Goal: Information Seeking & Learning: Learn about a topic

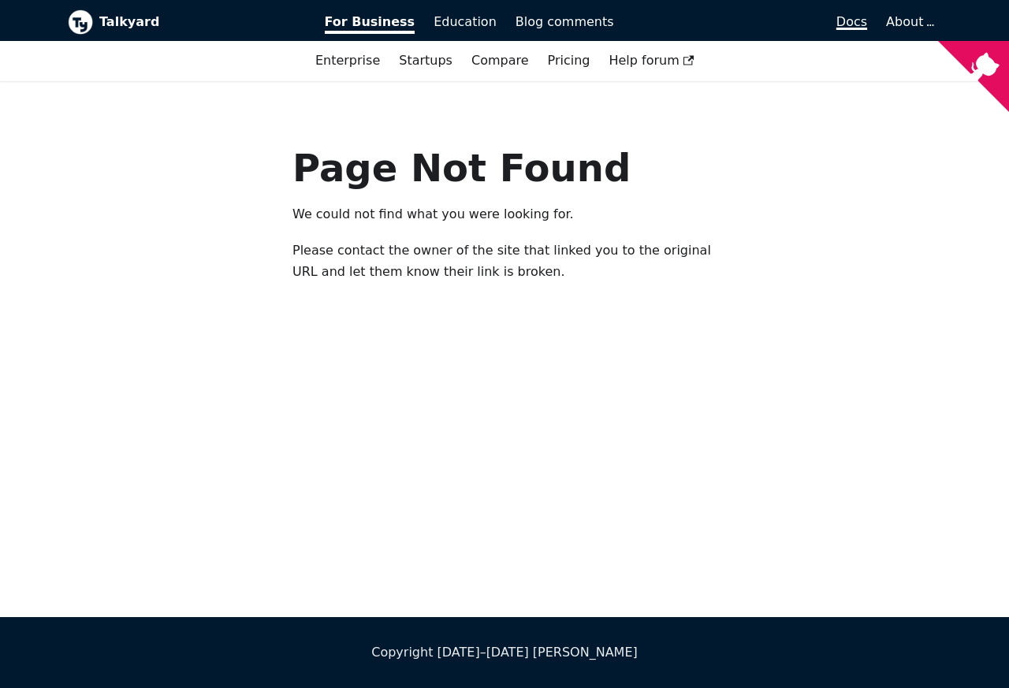
click at [857, 21] on span "Docs" at bounding box center [852, 21] width 31 height 15
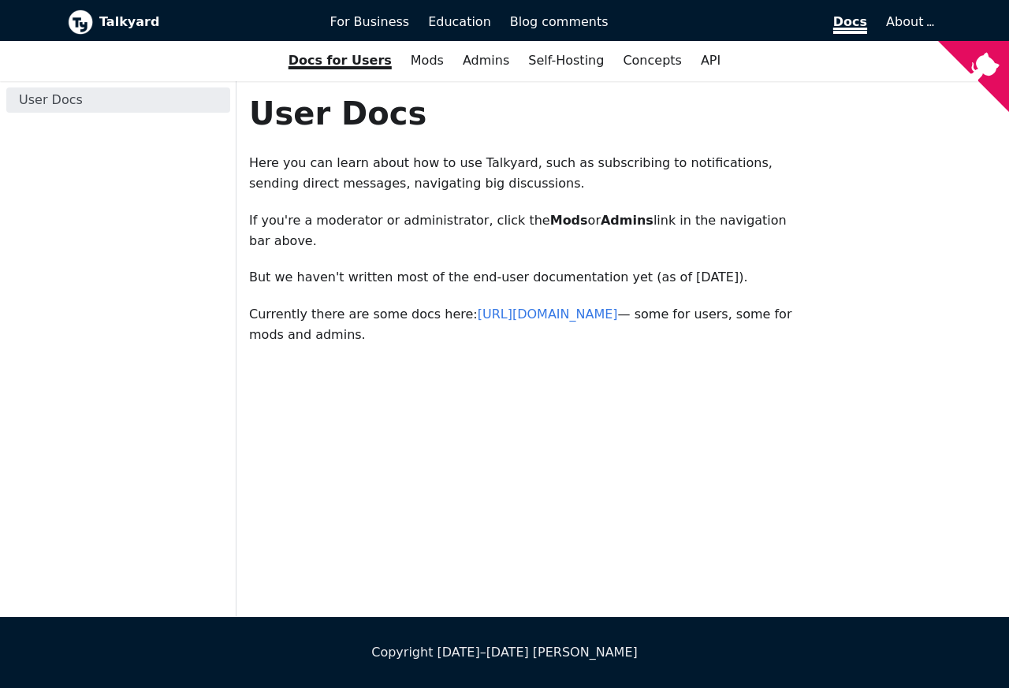
click at [853, 21] on span "Docs" at bounding box center [850, 24] width 34 height 20
